Goal: Task Accomplishment & Management: Complete application form

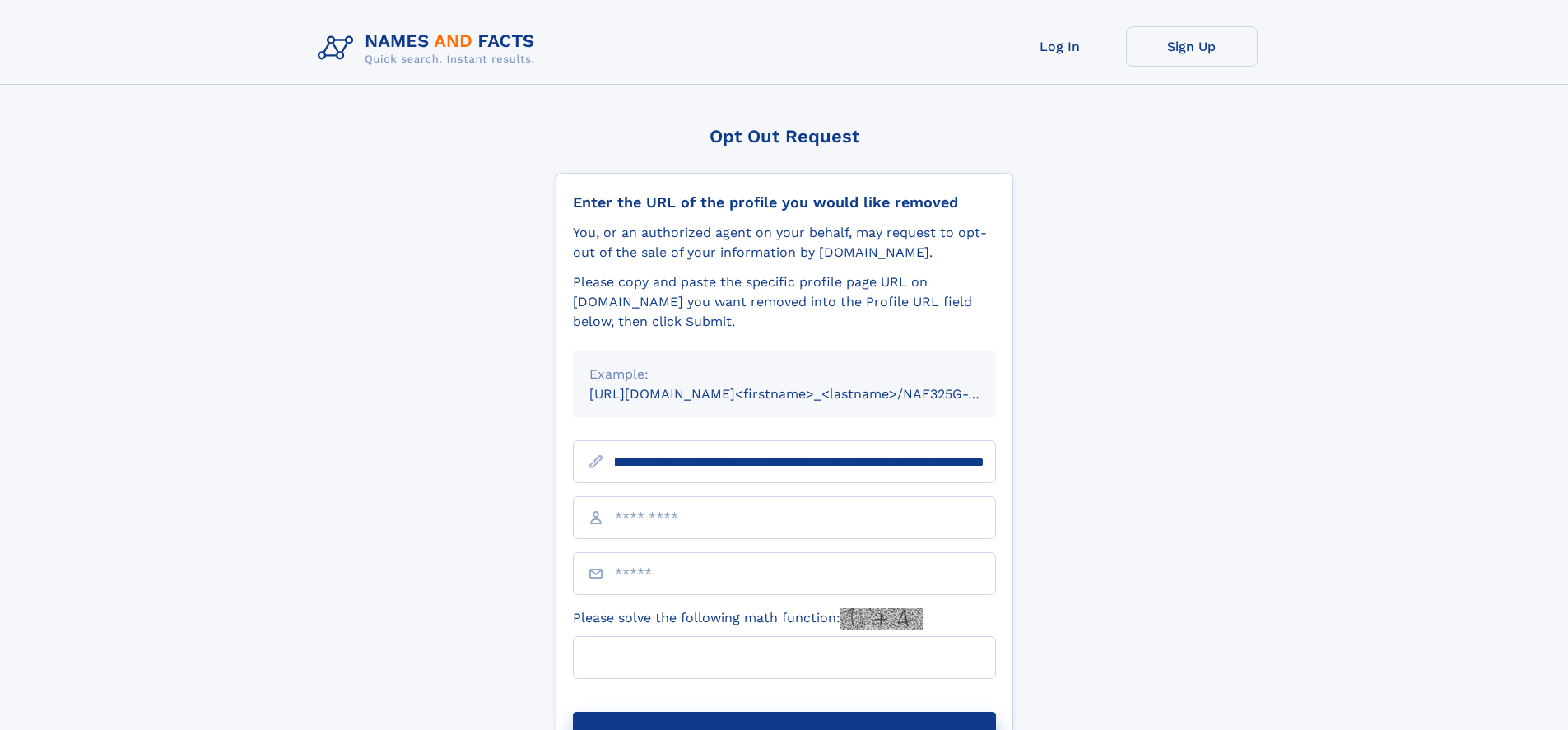
scroll to position [0, 195]
type input "**********"
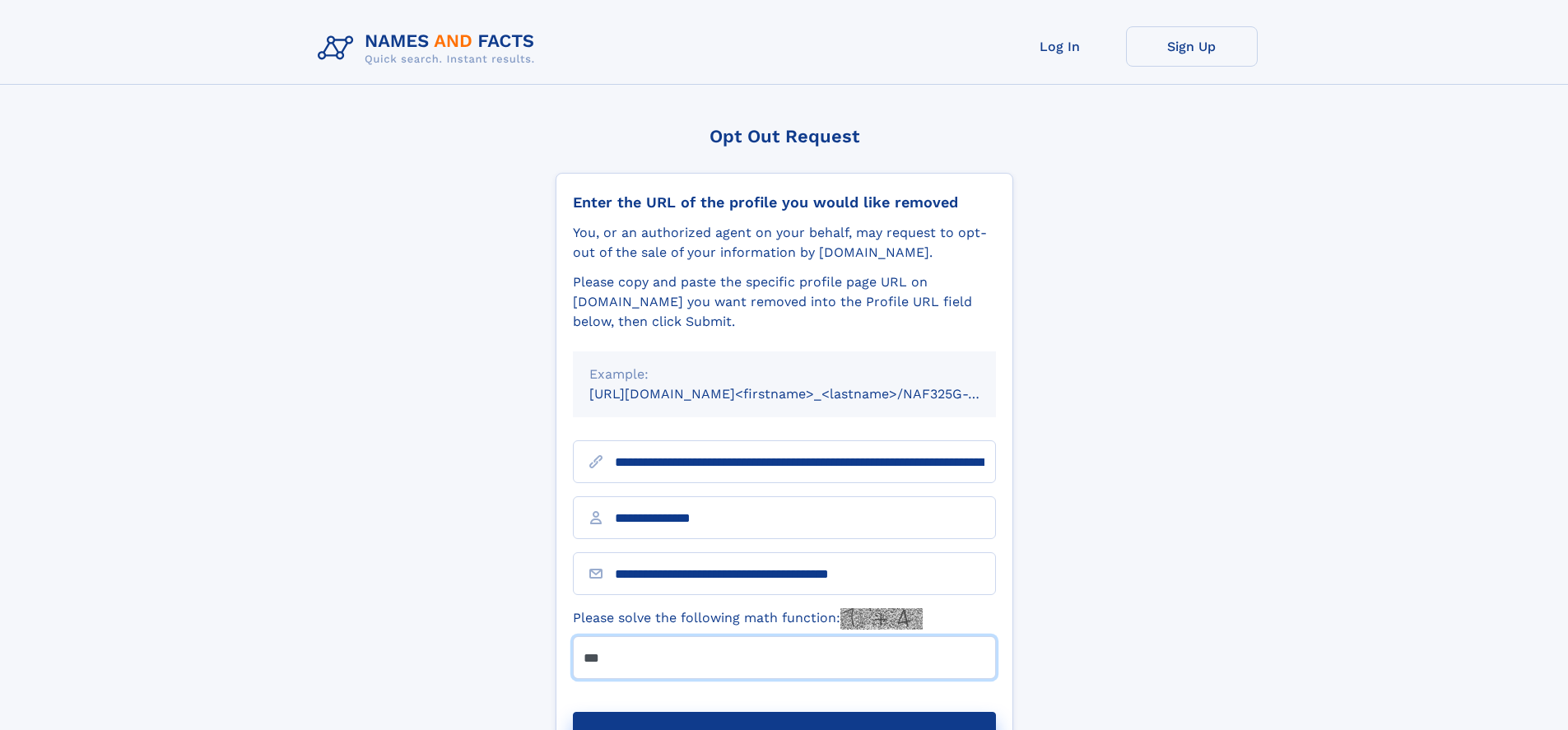
type input "***"
click at [784, 712] on button "Submit Opt Out Request" at bounding box center [784, 738] width 423 height 53
